Goal: Check status: Check status

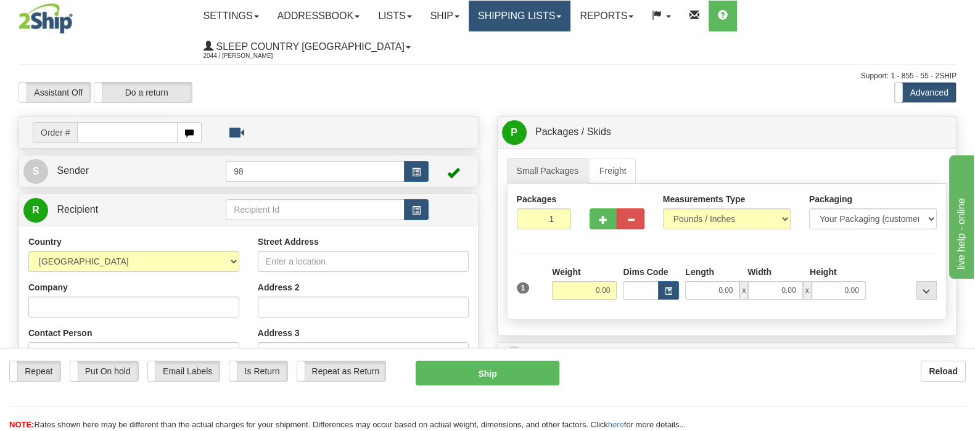
click at [539, 14] on link "Shipping lists" at bounding box center [519, 16] width 102 height 31
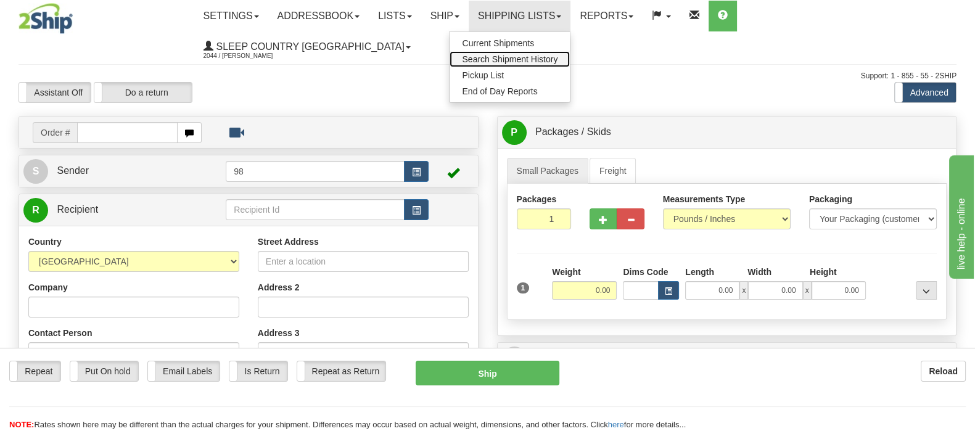
click at [557, 60] on span "Search Shipment History" at bounding box center [510, 59] width 96 height 10
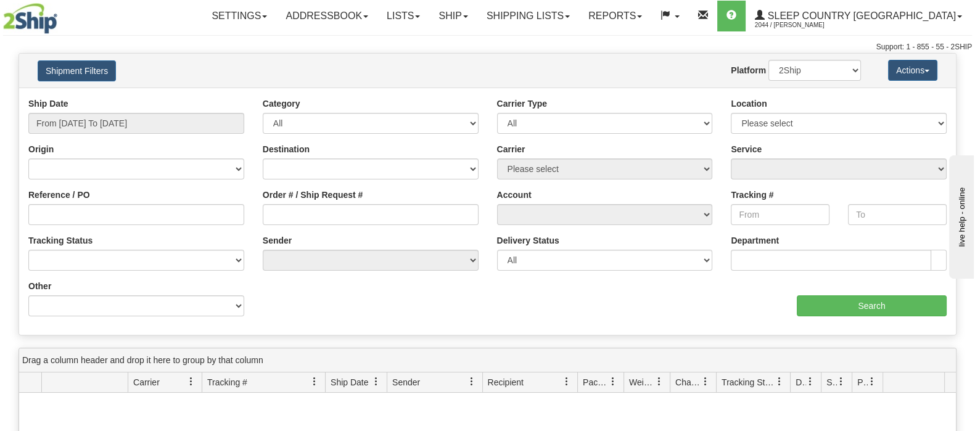
click at [116, 135] on div "Ship Date From 08/28/2025 To 08/29/2025" at bounding box center [136, 120] width 234 height 46
click at [116, 127] on input "From 08/28/2025 To 08/29/2025" at bounding box center [136, 123] width 216 height 21
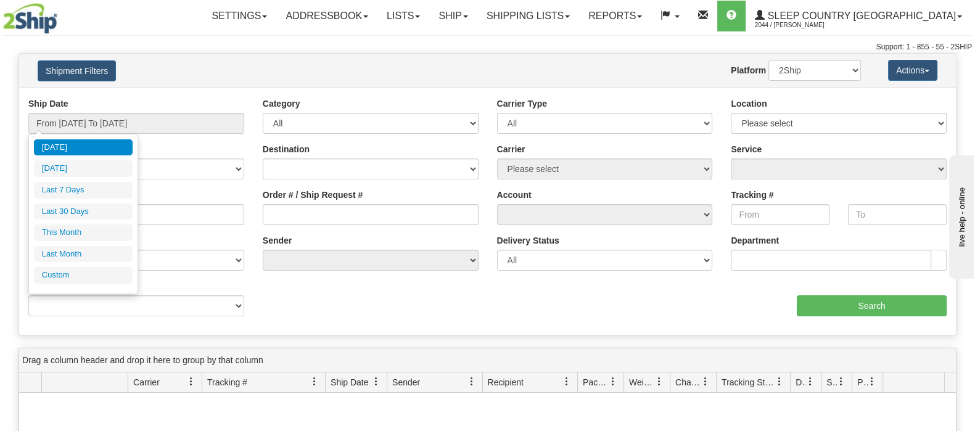
drag, startPoint x: 103, startPoint y: 208, endPoint x: 282, endPoint y: 223, distance: 179.4
click at [105, 208] on li "Last 30 Days" at bounding box center [83, 211] width 99 height 17
type input "From 07/31/2025 To 08/29/2025"
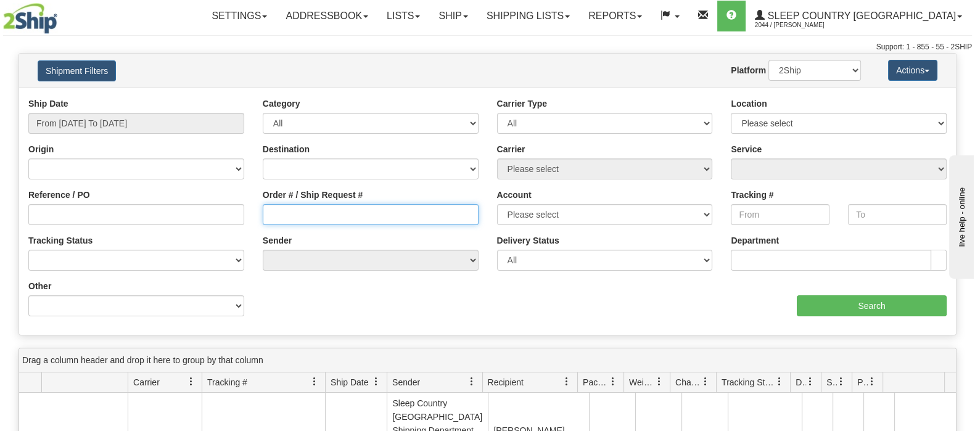
click at [315, 216] on input "Order # / Ship Request #" at bounding box center [371, 214] width 216 height 21
paste input "9000E876642"
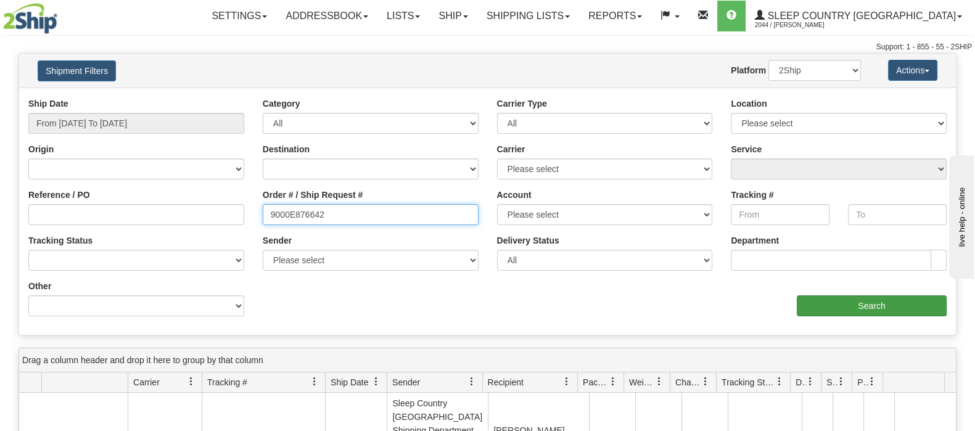
type input "9000E876642"
click at [840, 303] on input "Search" at bounding box center [871, 305] width 150 height 21
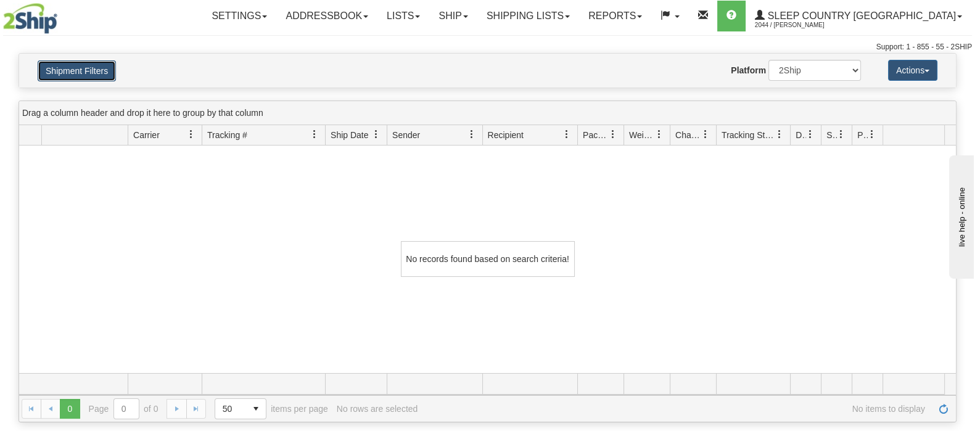
click at [71, 66] on button "Shipment Filters" at bounding box center [77, 70] width 78 height 21
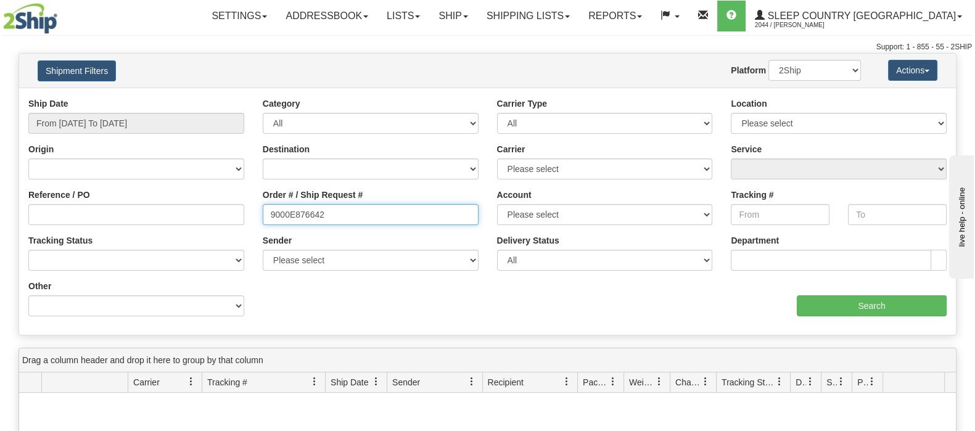
drag, startPoint x: 338, startPoint y: 214, endPoint x: 236, endPoint y: 212, distance: 101.7
click at [236, 97] on div "Reference / PO Order # / Ship Request # 9000E876642 Account Please select Canad…" at bounding box center [487, 97] width 936 height 0
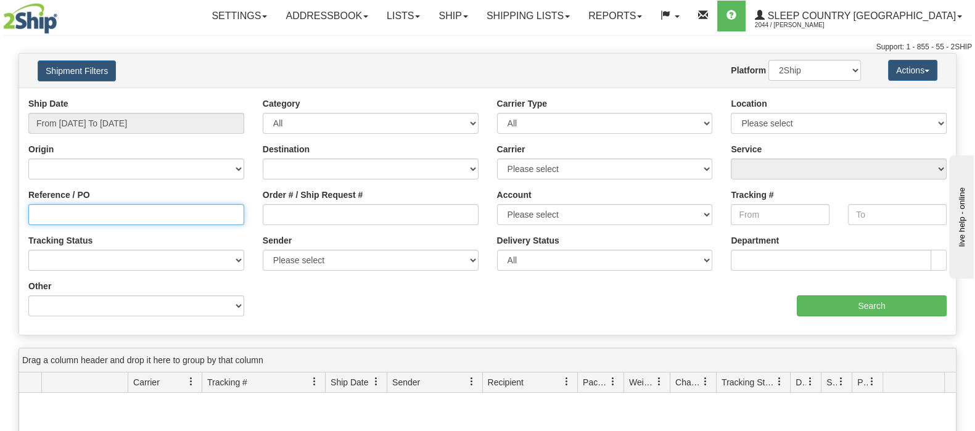
click at [197, 215] on input "Reference / PO" at bounding box center [136, 214] width 216 height 21
paste input "9000E876642"
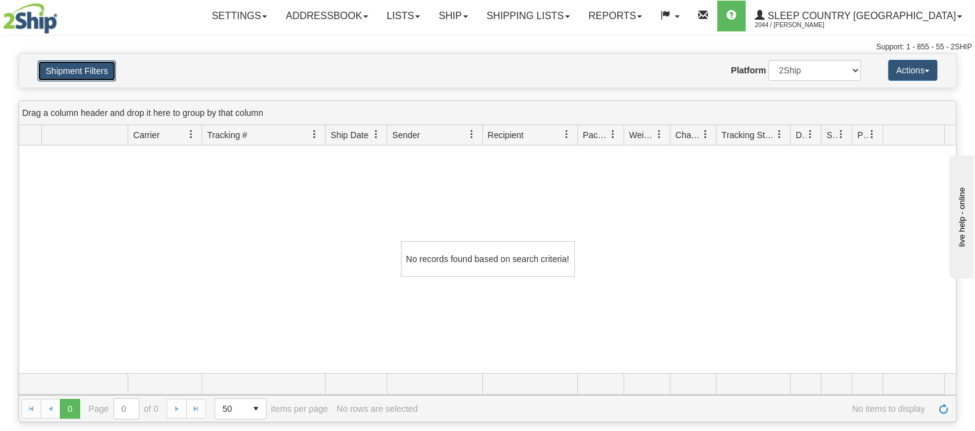
click at [103, 75] on button "Shipment Filters" at bounding box center [77, 70] width 78 height 21
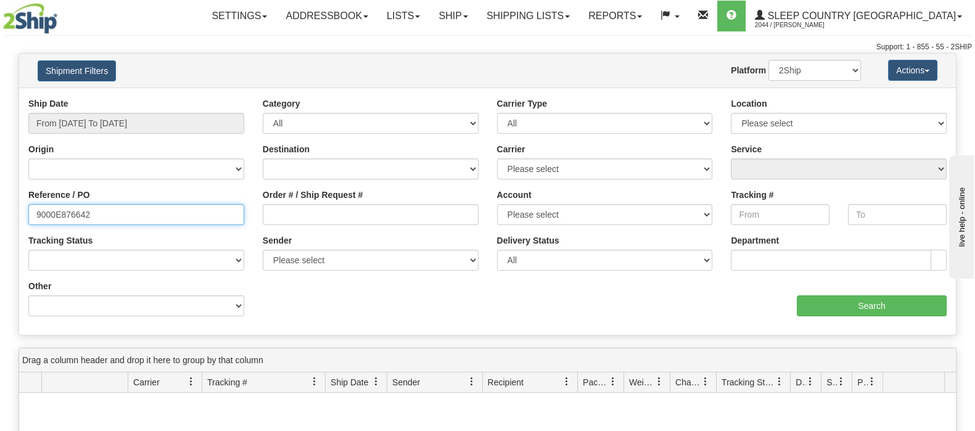
drag, startPoint x: 126, startPoint y: 218, endPoint x: -34, endPoint y: 218, distance: 159.6
click at [0, 218] on html "Upgrade Account Cancel Toggle navigation Settings New Senders" at bounding box center [487, 215] width 975 height 431
type input "="
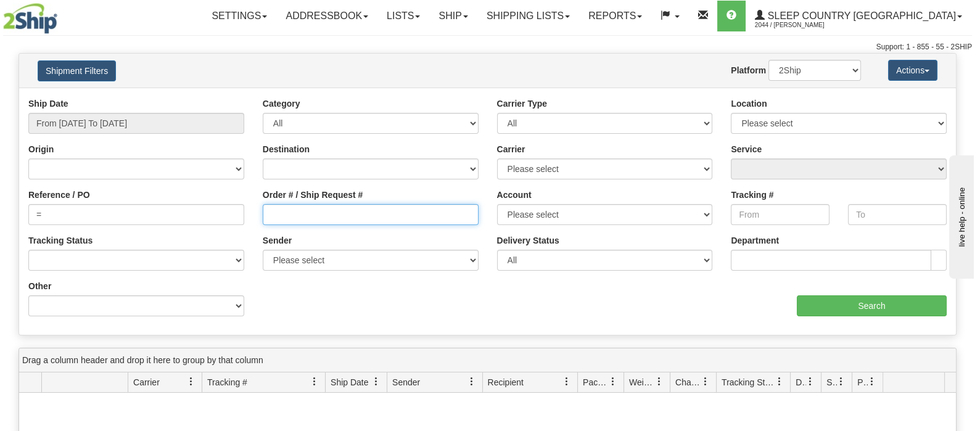
click at [321, 219] on input "Order # / Ship Request #" at bounding box center [371, 214] width 216 height 21
paste input "9000E876642"
type input "9000E876642"
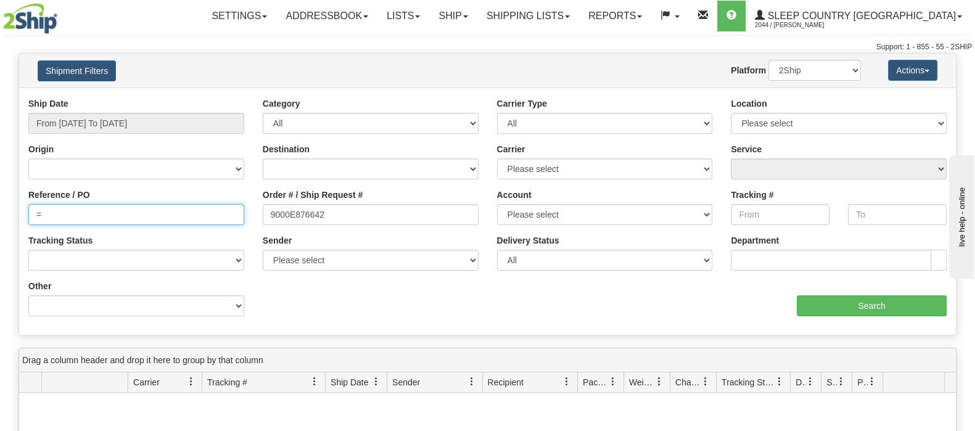
drag, startPoint x: 124, startPoint y: 216, endPoint x: -93, endPoint y: 176, distance: 220.6
click at [0, 176] on html "Upgrade Account Cancel Toggle navigation Settings New Senders" at bounding box center [487, 215] width 975 height 431
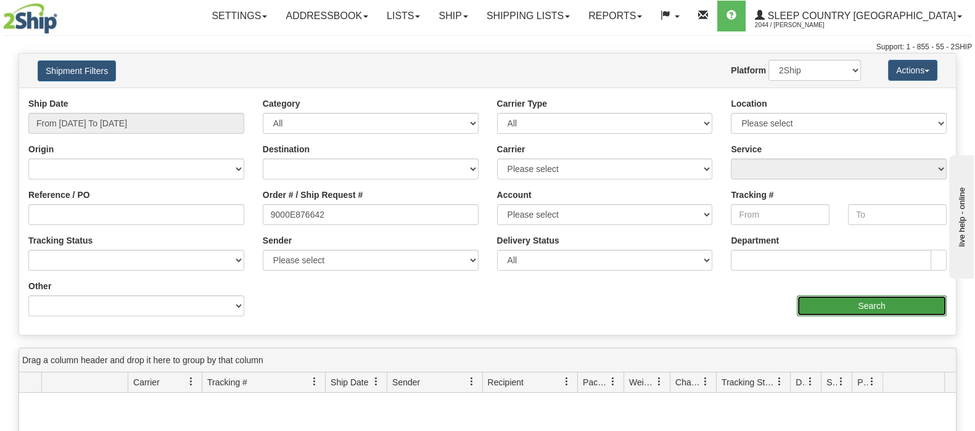
click at [809, 297] on input "Search" at bounding box center [871, 305] width 150 height 21
